Goal: Task Accomplishment & Management: Manage account settings

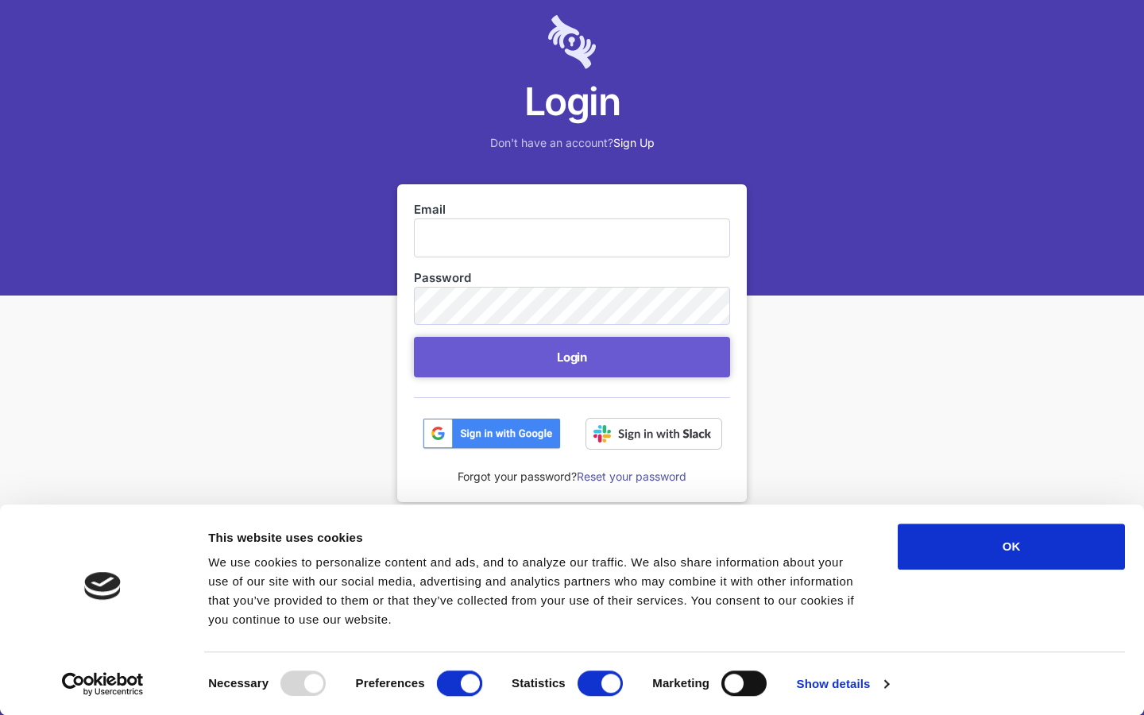
click at [459, 696] on input "Preferences" at bounding box center [459, 682] width 45 height 25
checkbox input "false"
click at [600, 696] on input "Statistics" at bounding box center [600, 682] width 45 height 25
checkbox input "false"
click at [744, 695] on input "Marketing" at bounding box center [743, 682] width 45 height 25
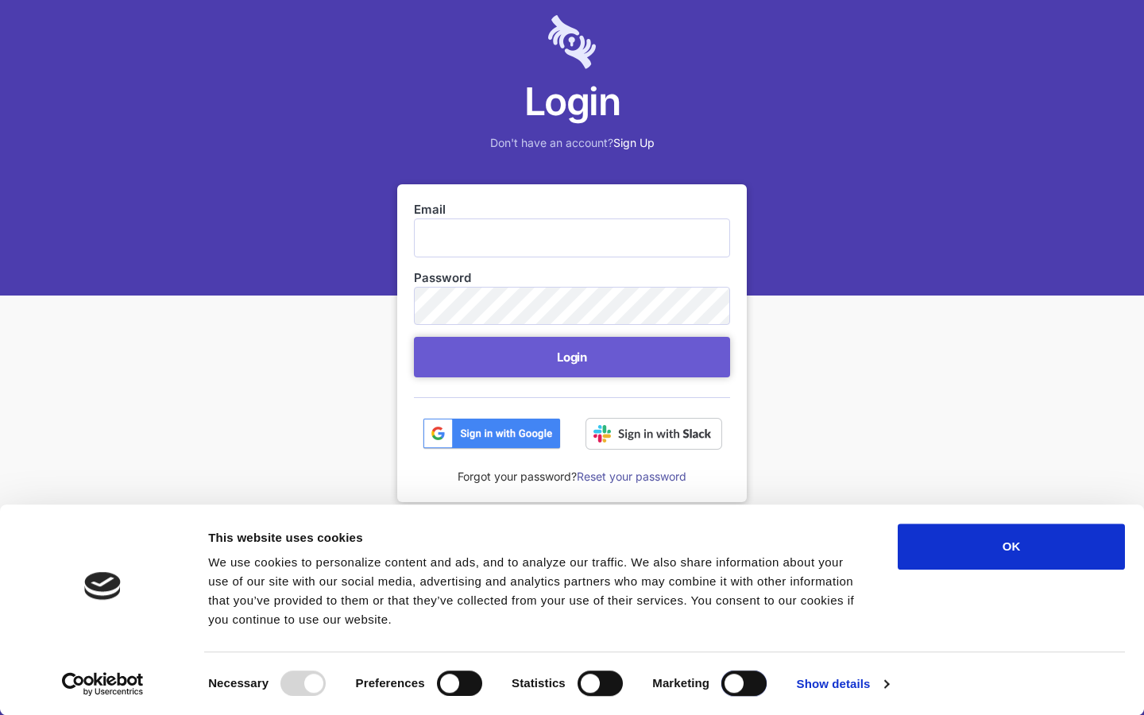
checkbox input "true"
click at [572, 238] on input "Email" at bounding box center [572, 237] width 316 height 38
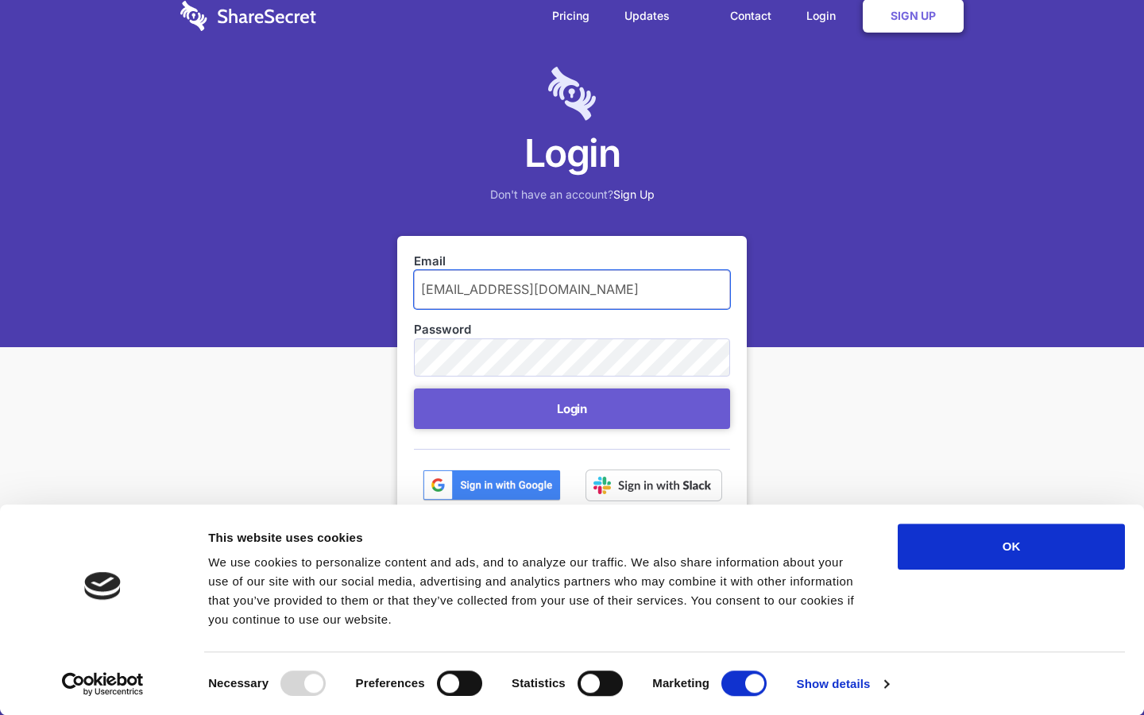
click at [414, 388] on button "Login" at bounding box center [572, 408] width 316 height 41
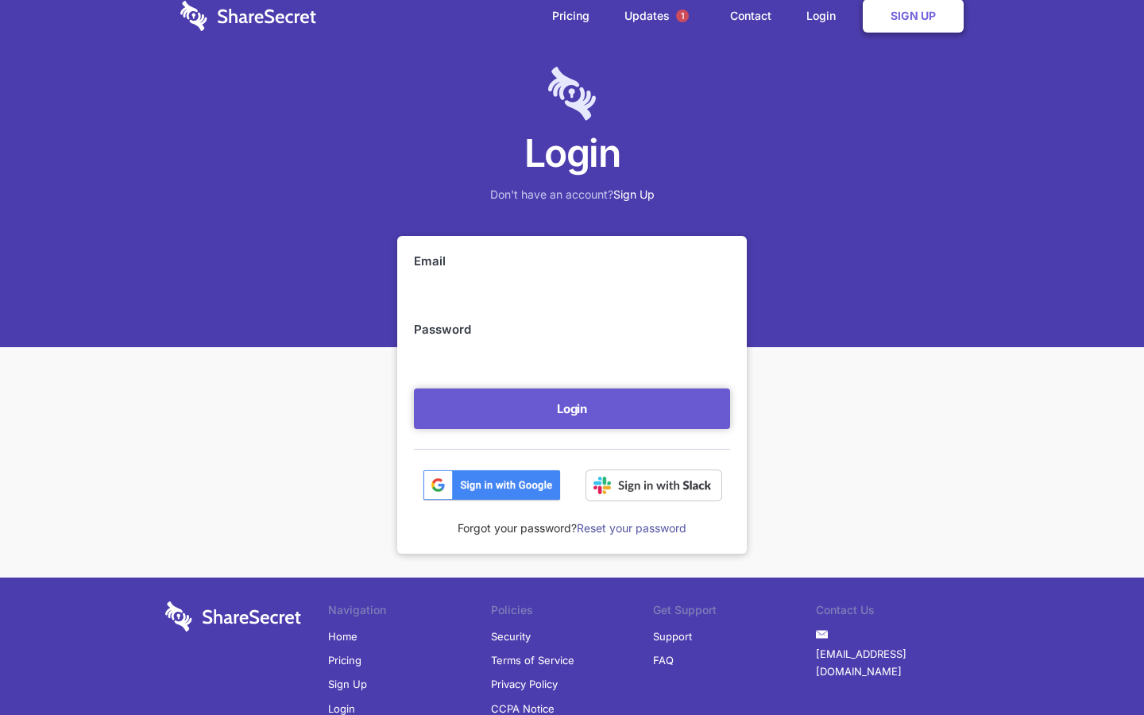
scroll to position [64, 0]
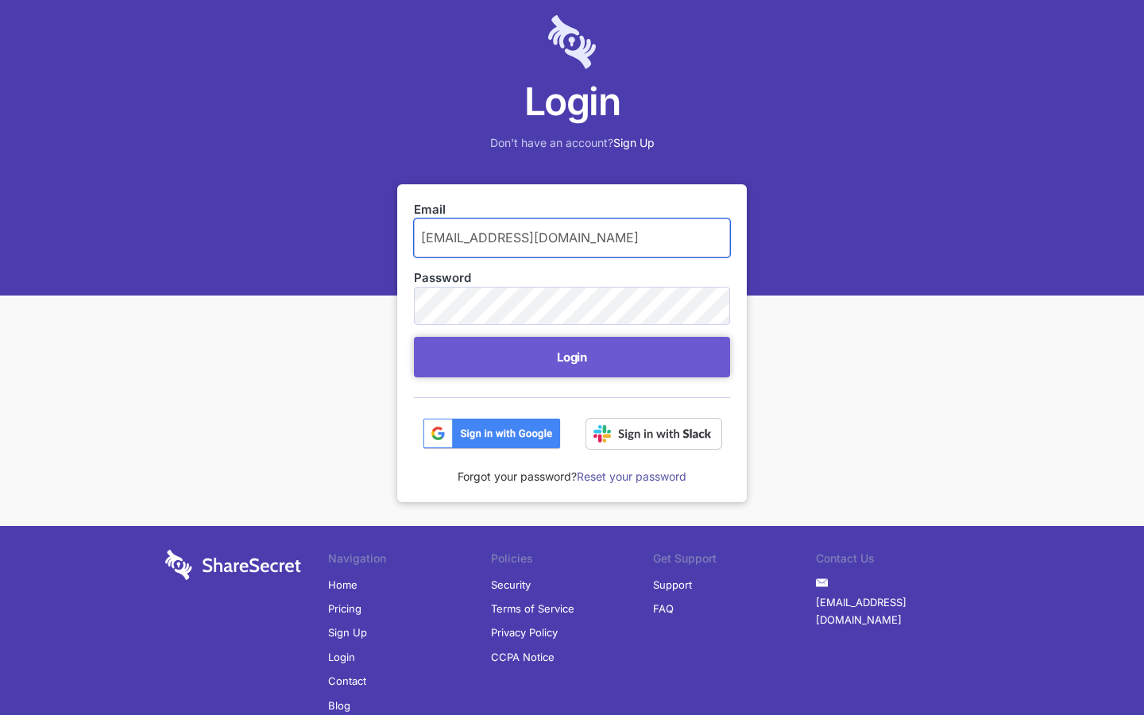
click at [572, 238] on input "[EMAIL_ADDRESS][DOMAIN_NAME]" at bounding box center [572, 237] width 316 height 38
type input "om"
click at [414, 337] on button "Login" at bounding box center [572, 357] width 316 height 41
click at [572, 357] on button "Login" at bounding box center [572, 357] width 316 height 41
click at [572, 238] on input "[EMAIL_ADDRESS][DOMAIN_NAME]" at bounding box center [572, 237] width 316 height 38
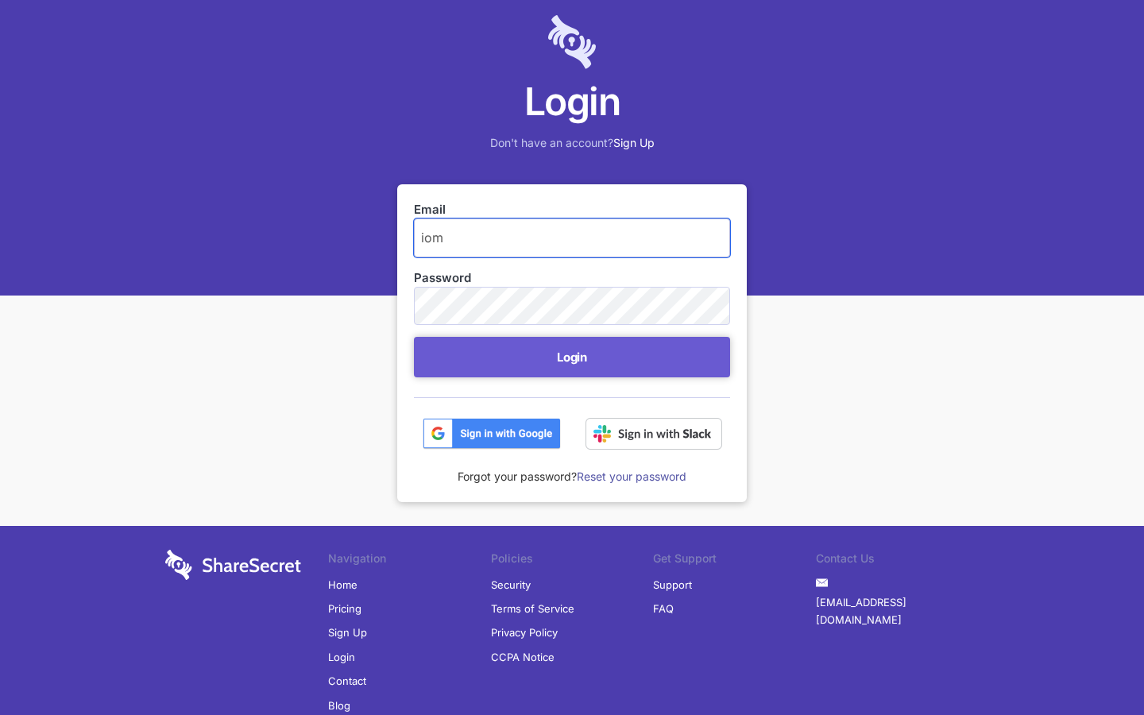
type input "om"
type input "[EMAIL_ADDRESS][DOMAIN_NAME]"
click at [414, 337] on button "Login" at bounding box center [572, 357] width 316 height 41
